Goal: Browse casually

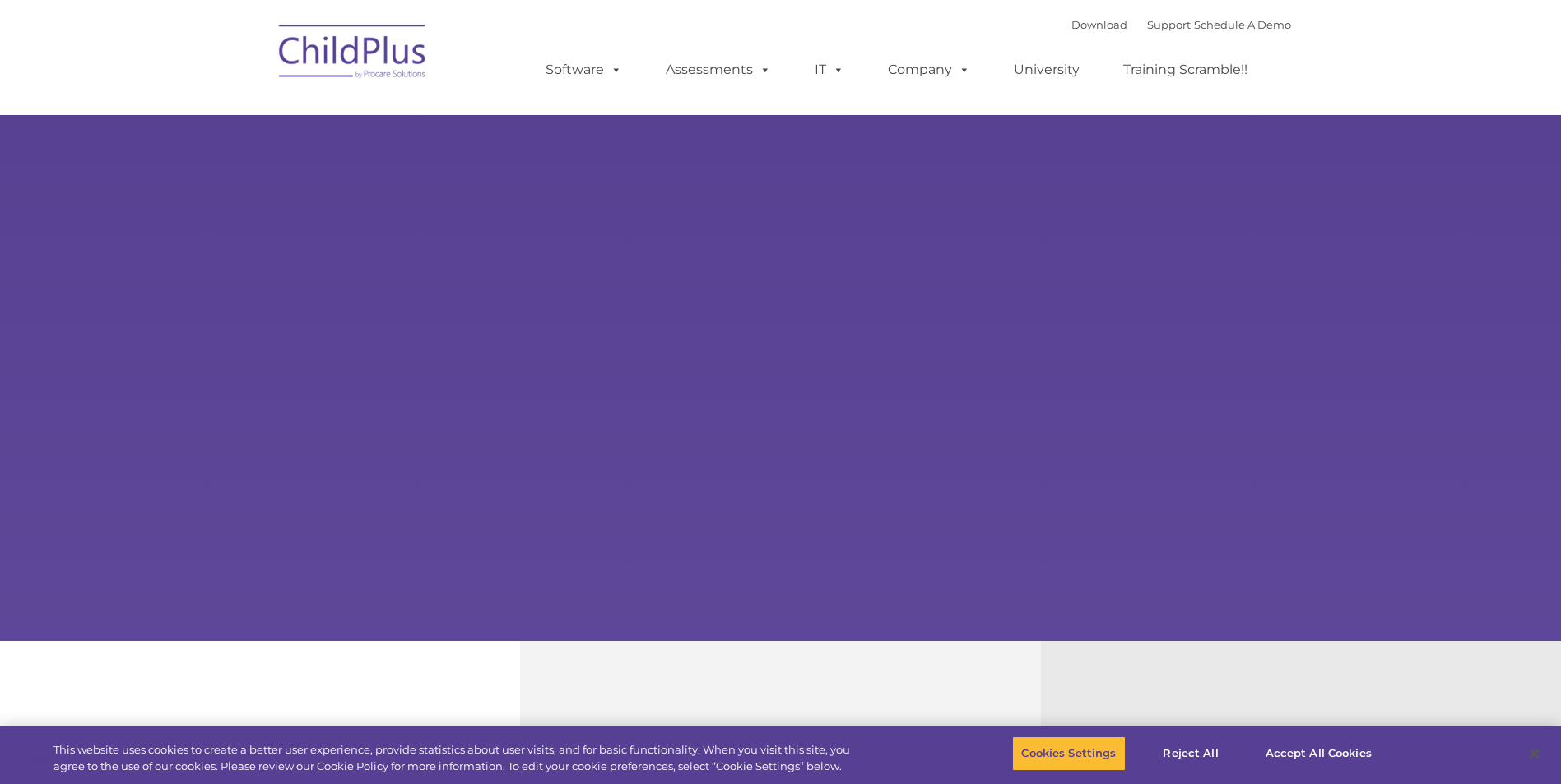
type input ""
select select "MEDIUM"
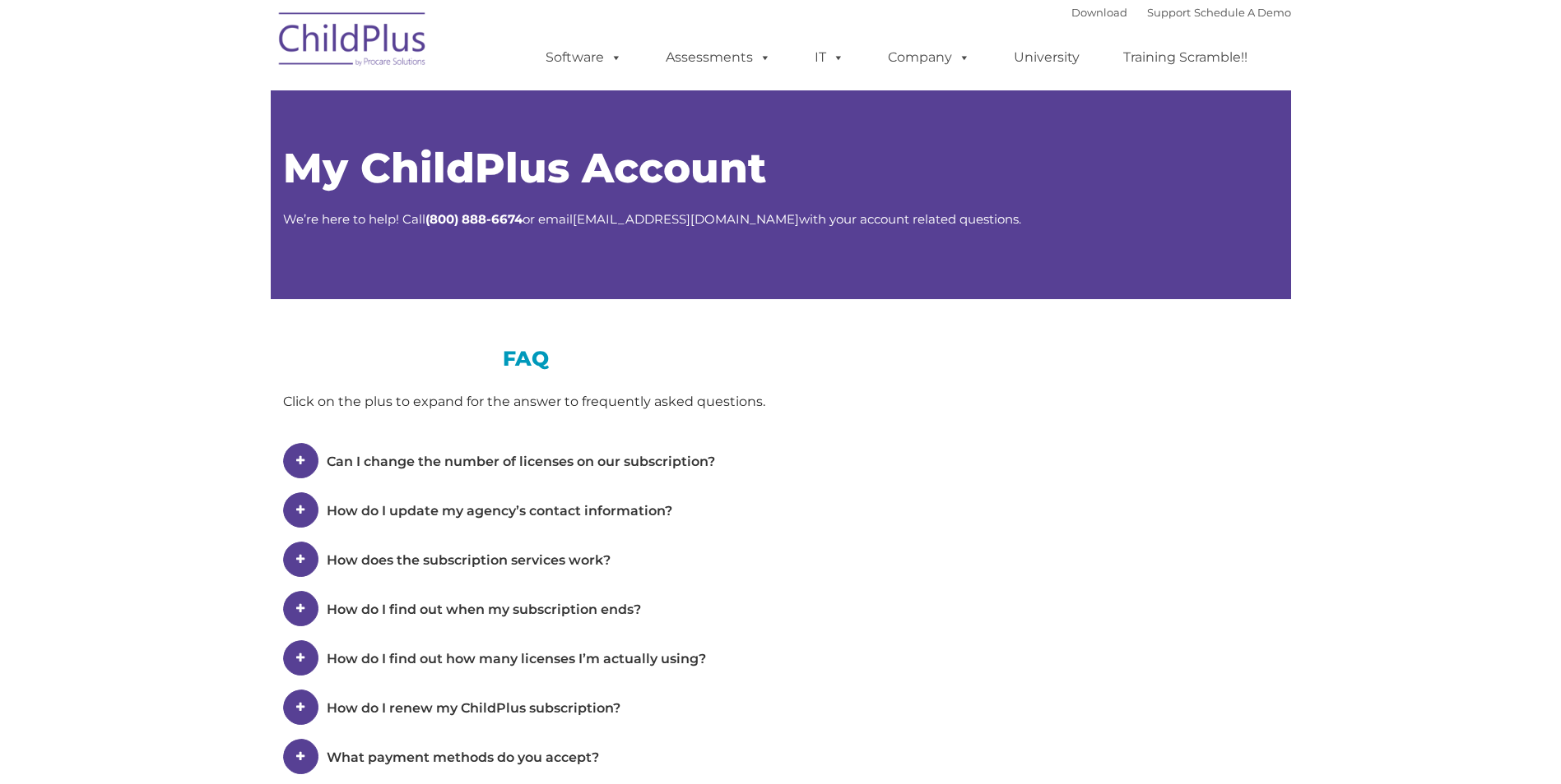
type input ""
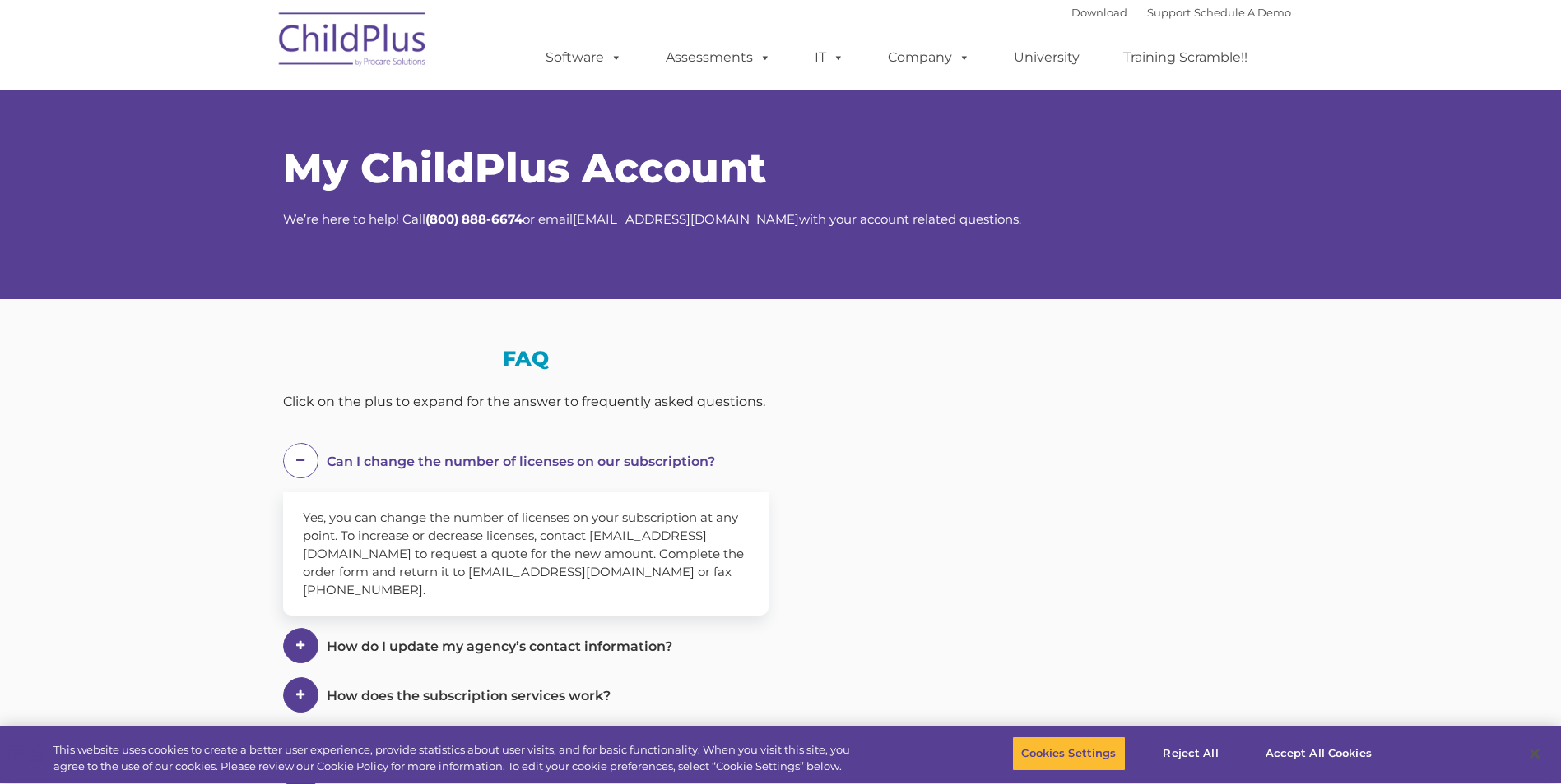
select select "MEDIUM"
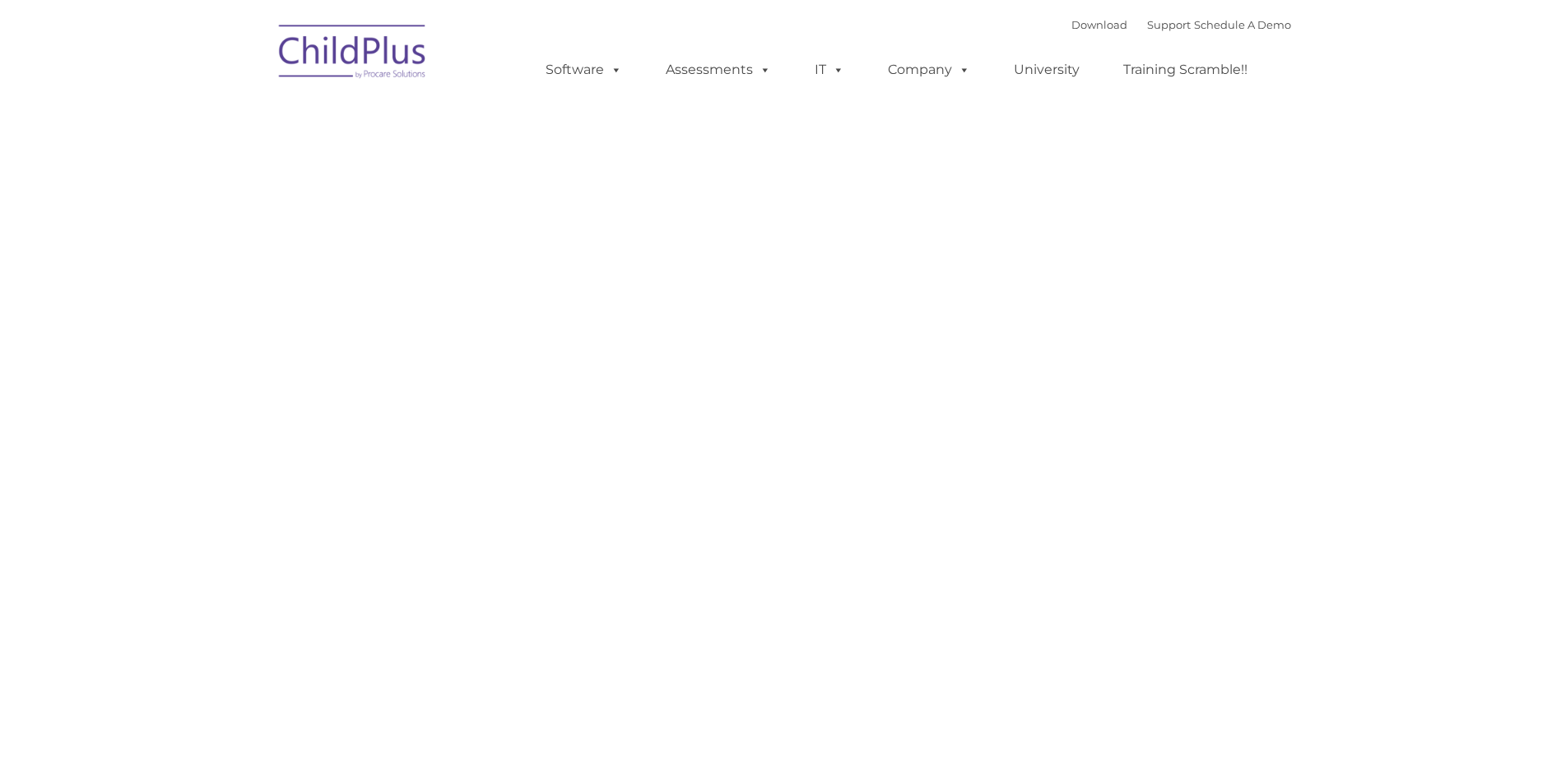
type input ""
